Goal: Task Accomplishment & Management: Use online tool/utility

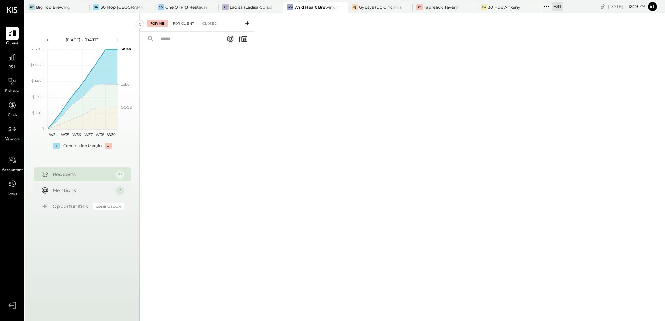
click at [185, 26] on div "For Client" at bounding box center [183, 23] width 28 height 7
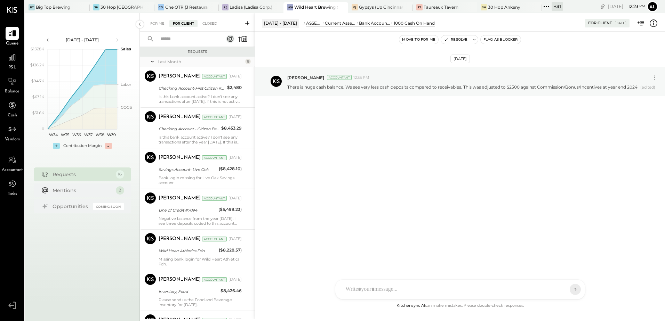
click at [14, 68] on span "P&L" at bounding box center [12, 68] width 8 height 6
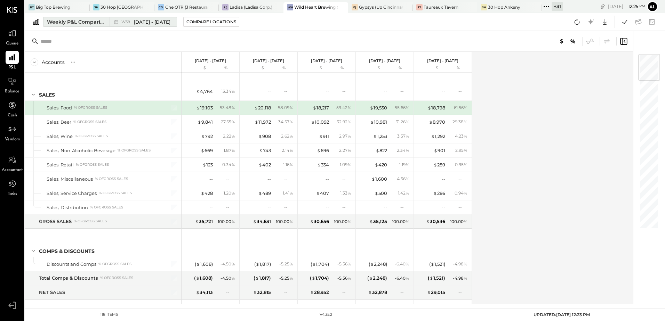
click at [59, 24] on div "Weekly P&L Comparison" at bounding box center [76, 21] width 58 height 7
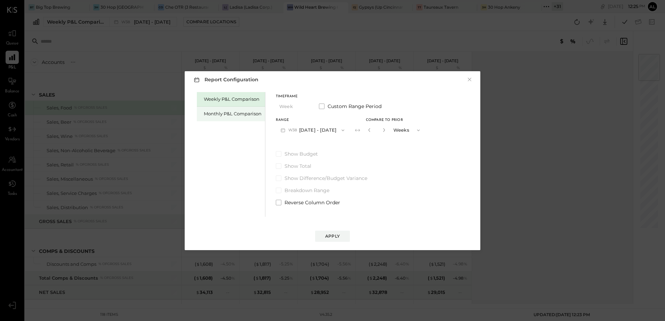
click at [235, 117] on div "Monthly P&L Comparison" at bounding box center [231, 114] width 68 height 15
click at [341, 130] on icon "button" at bounding box center [343, 131] width 6 height 6
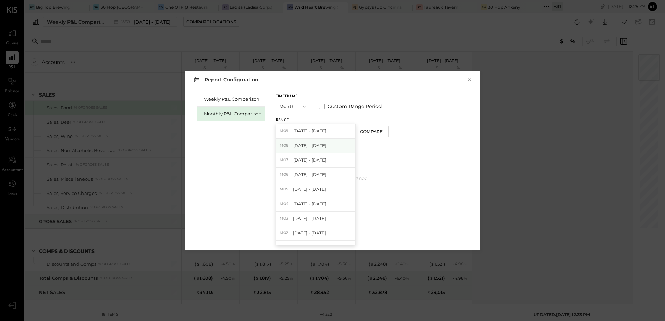
click at [325, 143] on div "M08 [DATE] - [DATE]" at bounding box center [315, 146] width 79 height 15
click at [378, 134] on div "Compare" at bounding box center [371, 132] width 23 height 6
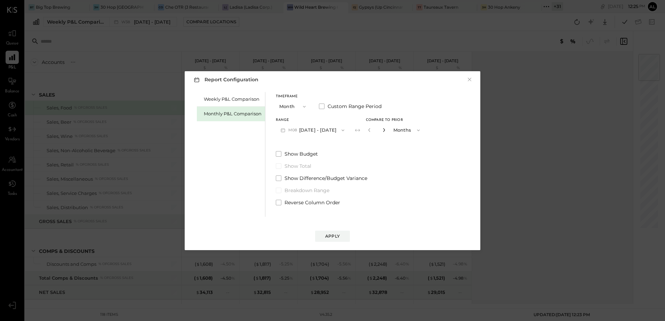
click at [382, 130] on icon "button" at bounding box center [384, 130] width 4 height 4
type input "*"
click at [334, 236] on div "Apply" at bounding box center [332, 236] width 15 height 6
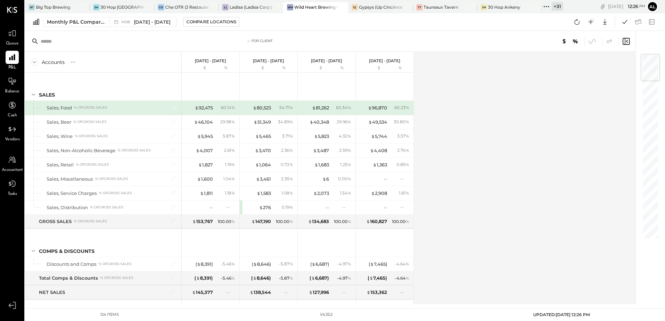
click at [505, 128] on div "Accounts S % GL [DATE] - [DATE] $ % [DATE] - [DATE] $ % [DATE] - [DATE] $ % [DA…" at bounding box center [330, 178] width 611 height 253
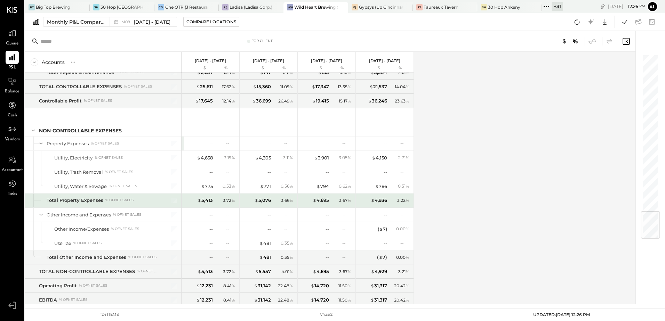
scroll to position [1338, 0]
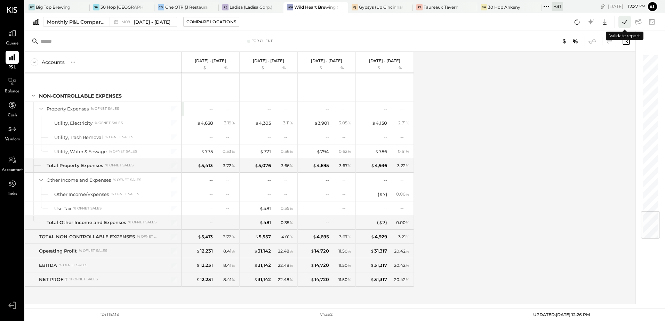
click at [625, 25] on icon at bounding box center [624, 21] width 9 height 9
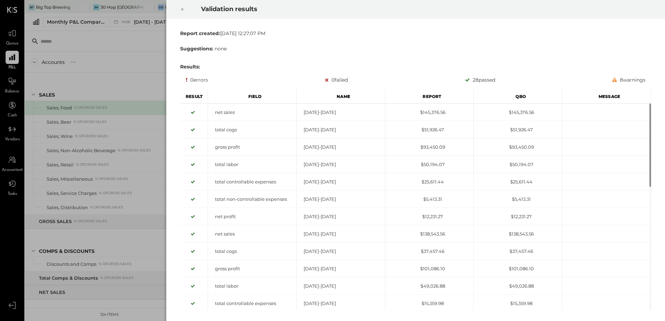
click at [182, 8] on icon at bounding box center [182, 9] width 4 height 8
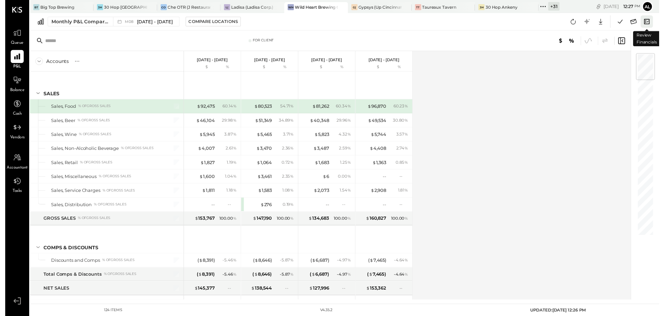
click at [651, 22] on icon at bounding box center [651, 21] width 9 height 9
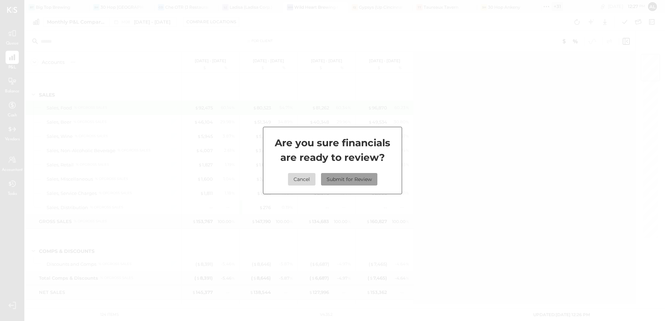
click at [363, 181] on button "Submit for Review" at bounding box center [349, 179] width 56 height 13
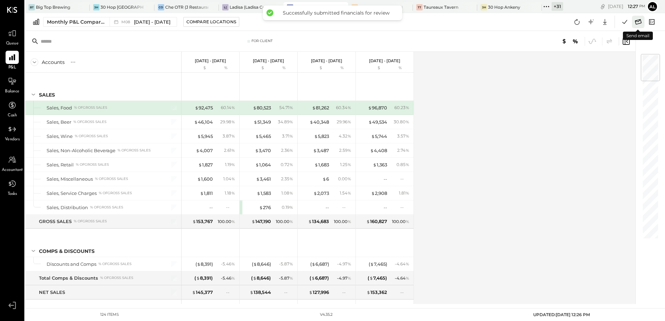
click at [640, 22] on icon at bounding box center [638, 21] width 9 height 9
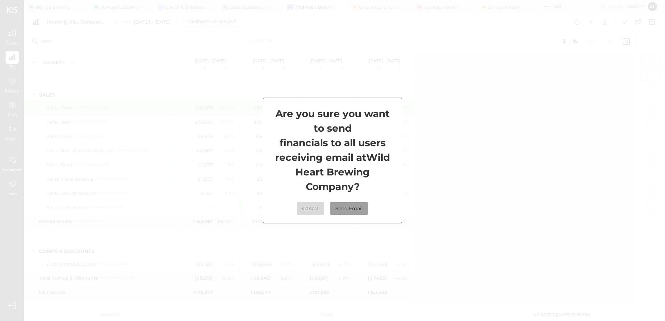
click at [352, 212] on button "Send Email" at bounding box center [349, 208] width 39 height 13
